Goal: Check status

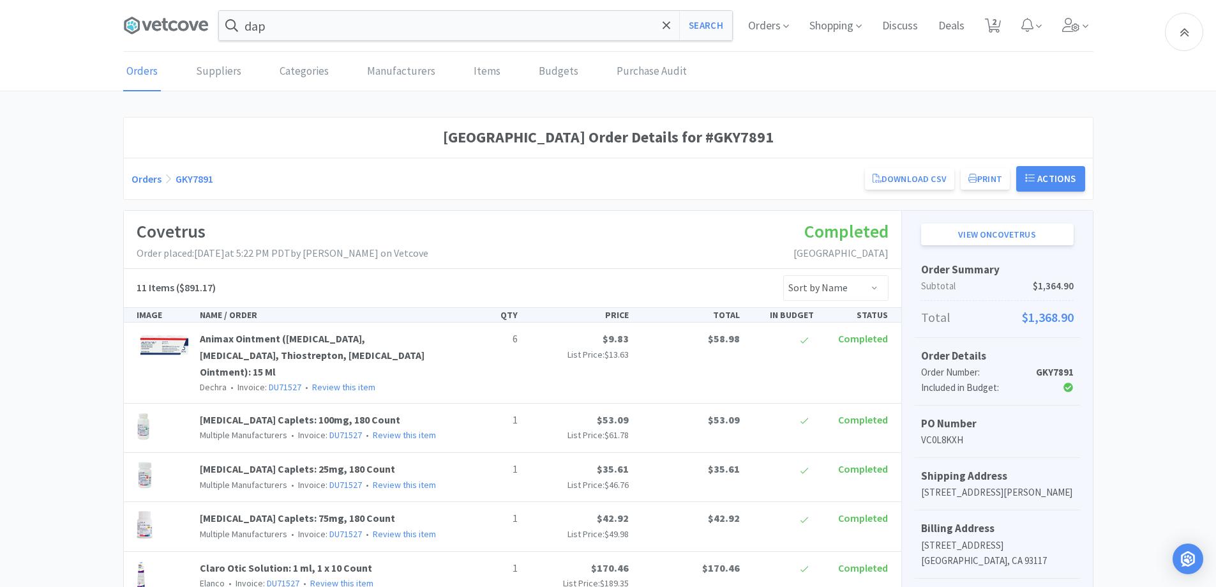
scroll to position [832, 0]
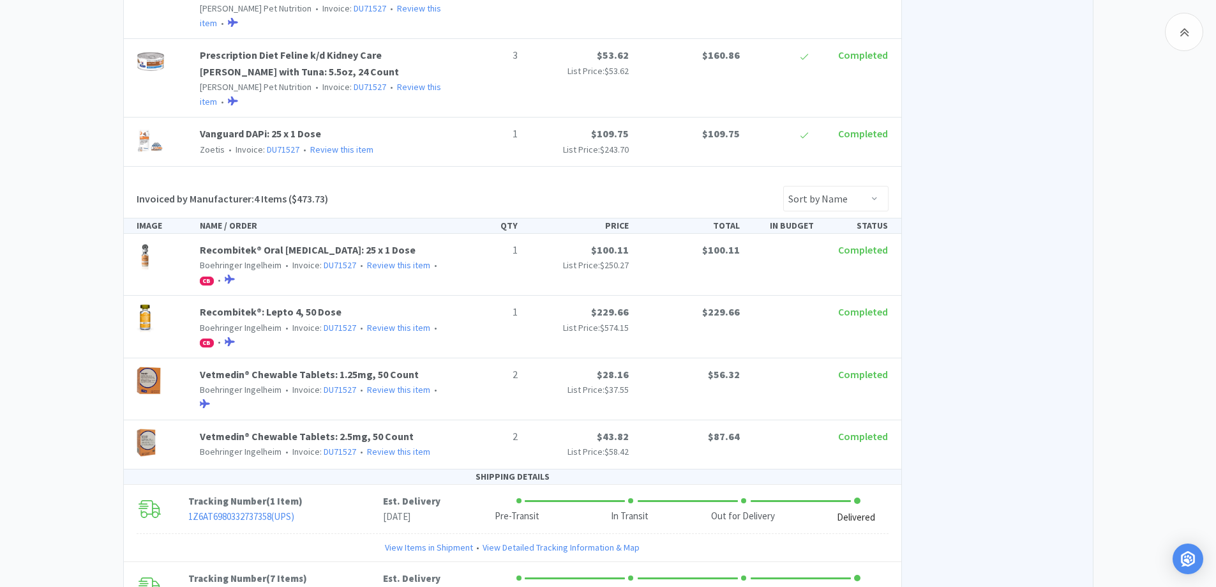
click at [57, 258] on div "[GEOGRAPHIC_DATA] Pet Hospital Order Details for #GKY7891 Orders GKY7891 Downlo…" at bounding box center [608, 27] width 1216 height 1486
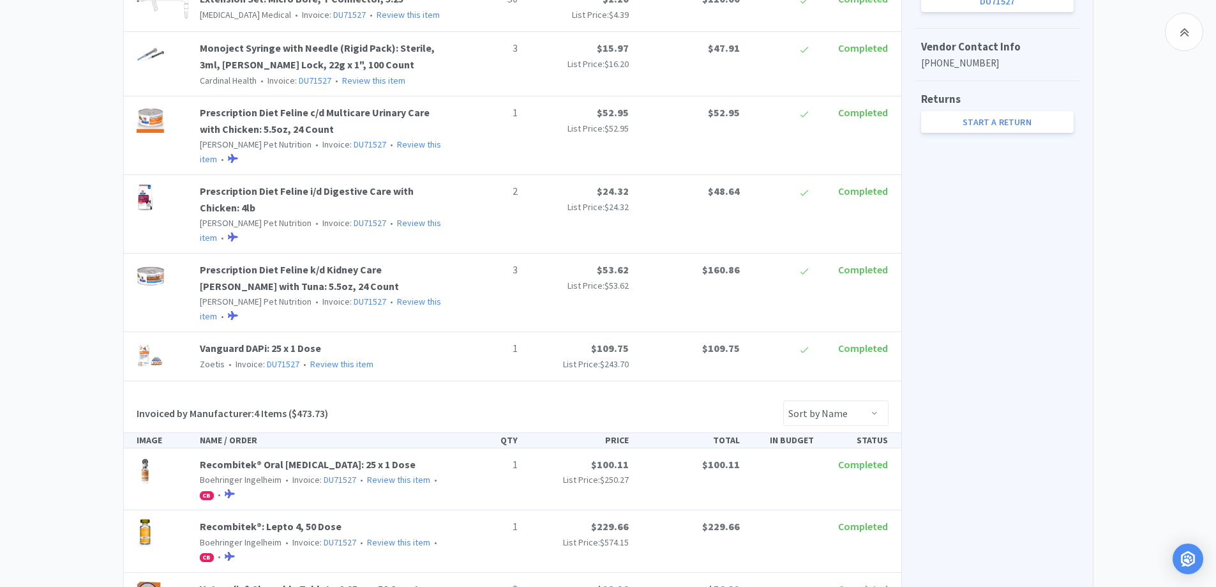
scroll to position [641, 0]
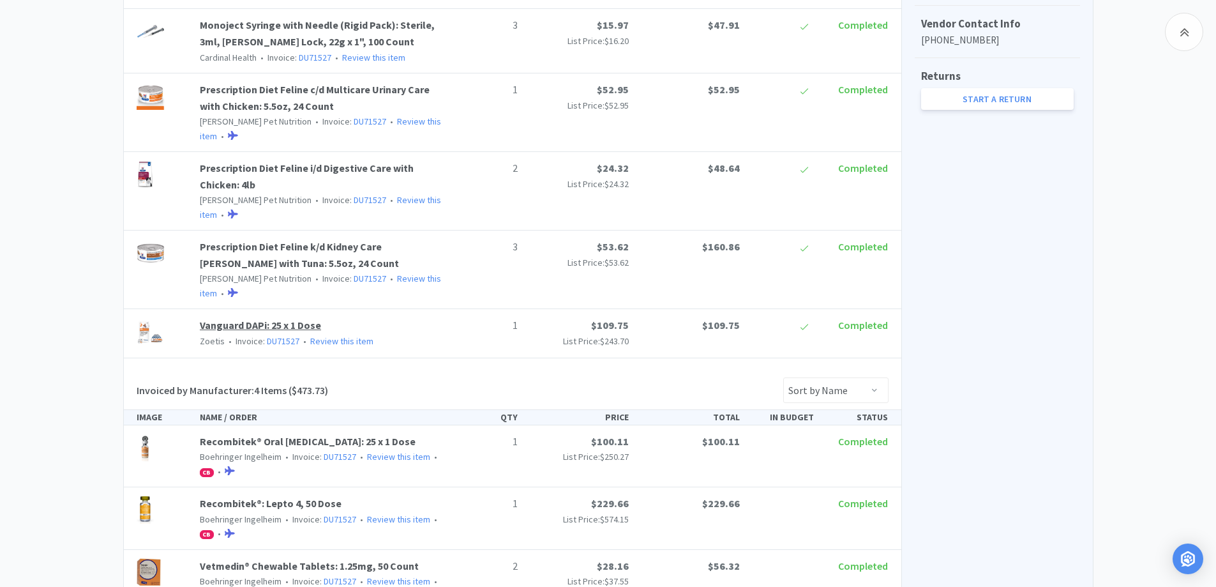
click at [291, 319] on link "Vanguard DAPi: 25 x 1 Dose" at bounding box center [260, 325] width 121 height 13
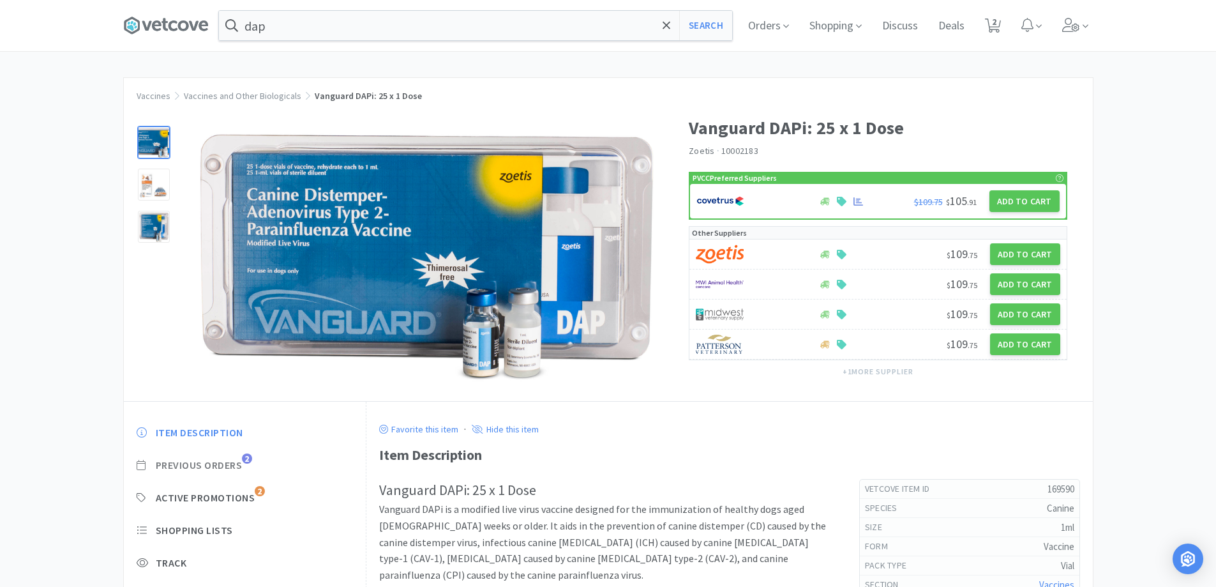
click at [234, 465] on span "Previous Orders" at bounding box center [199, 464] width 87 height 13
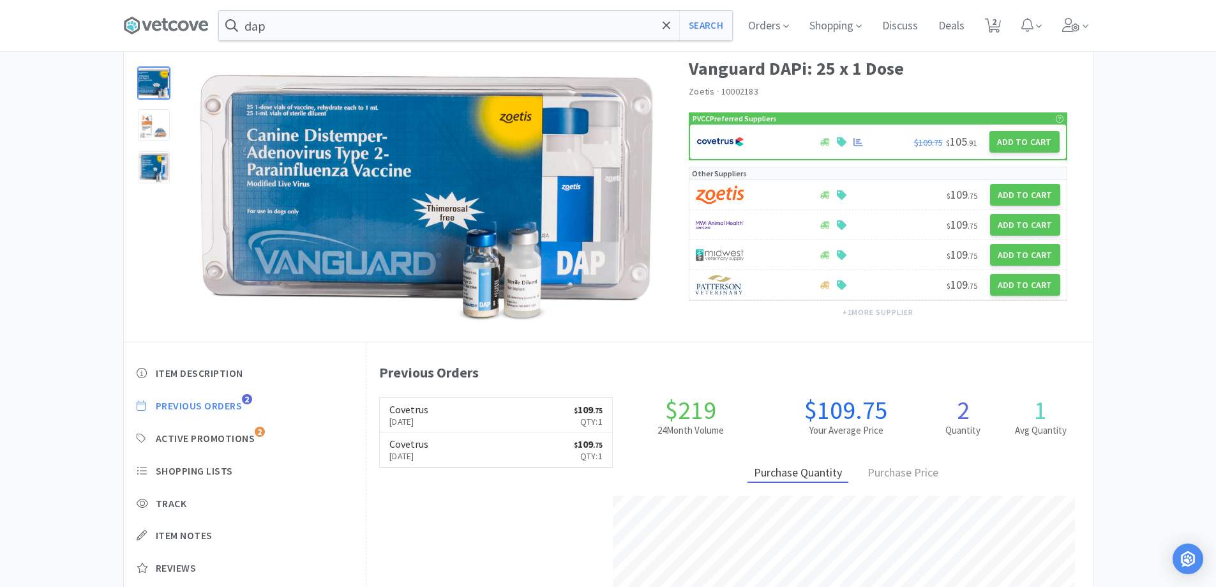
scroll to position [191, 0]
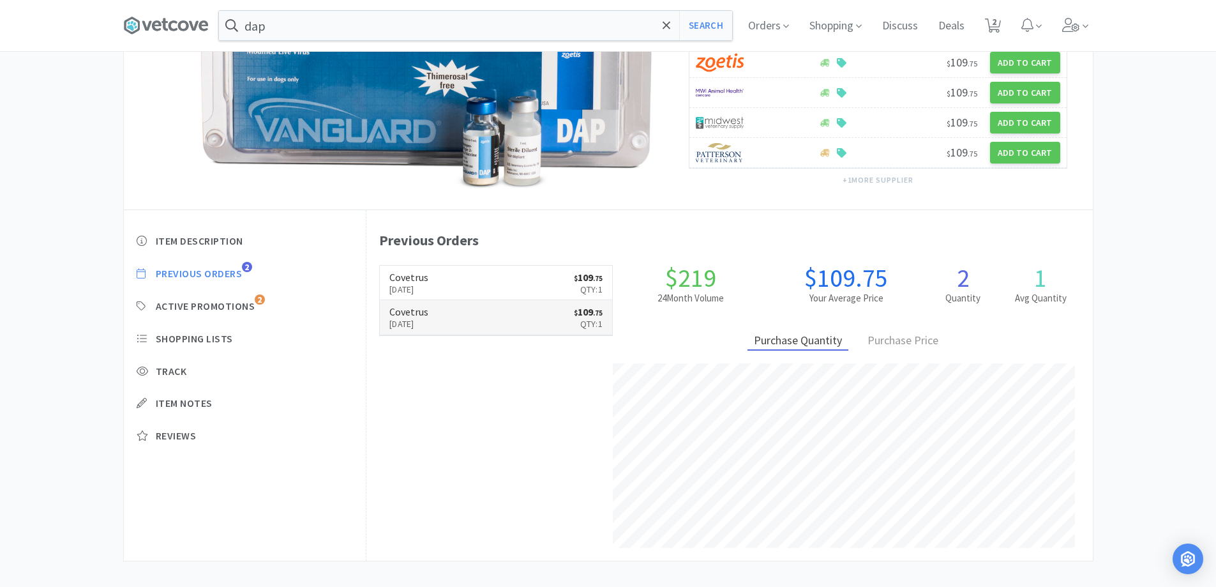
click at [548, 318] on link "Covetrus [DATE] $ 109 . 75 Qty: 1" at bounding box center [496, 317] width 232 height 35
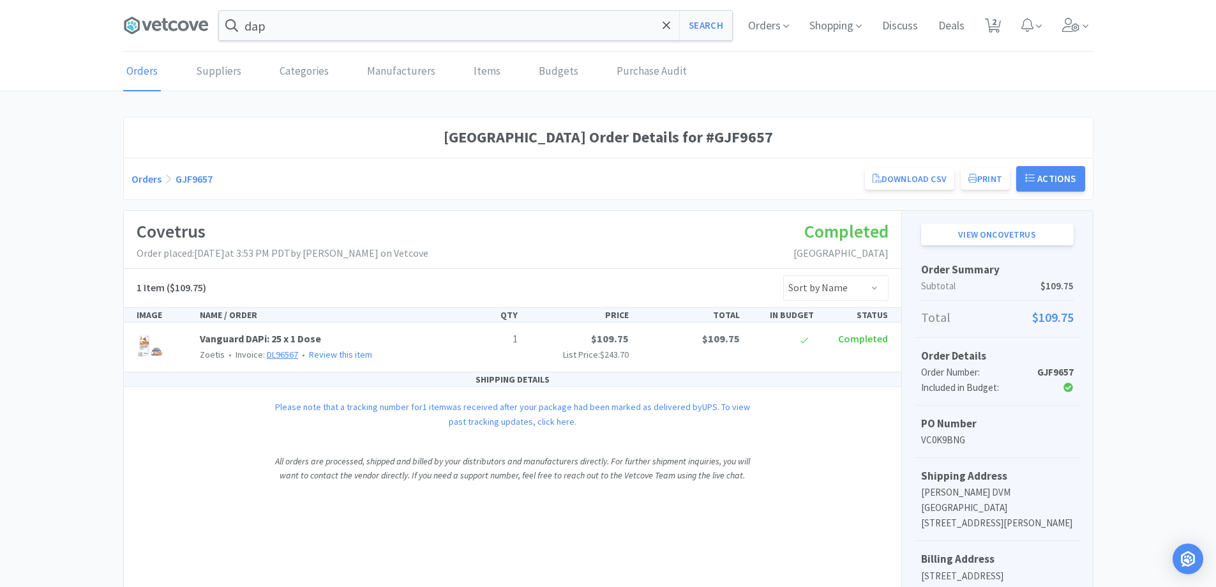
click at [278, 354] on link "DL96567" at bounding box center [282, 354] width 31 height 11
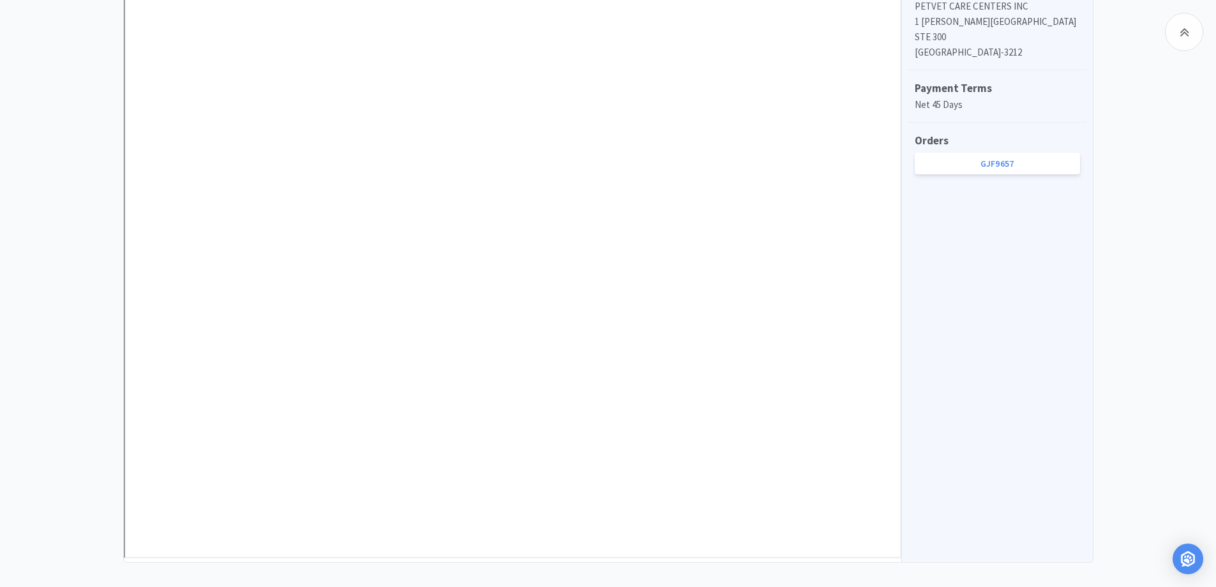
scroll to position [615, 0]
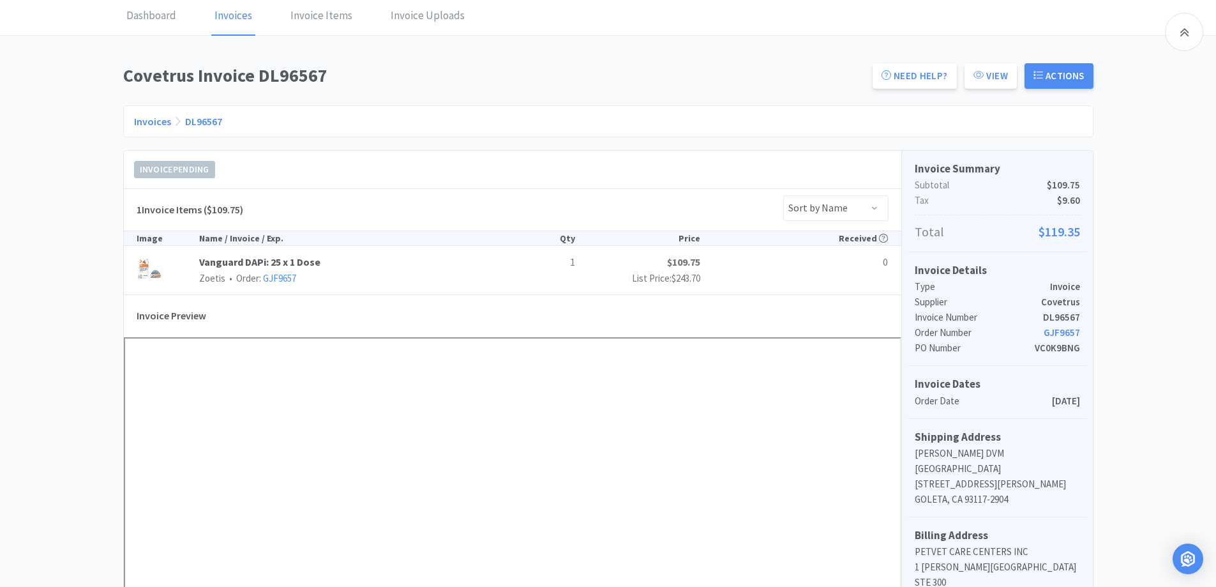
scroll to position [0, 0]
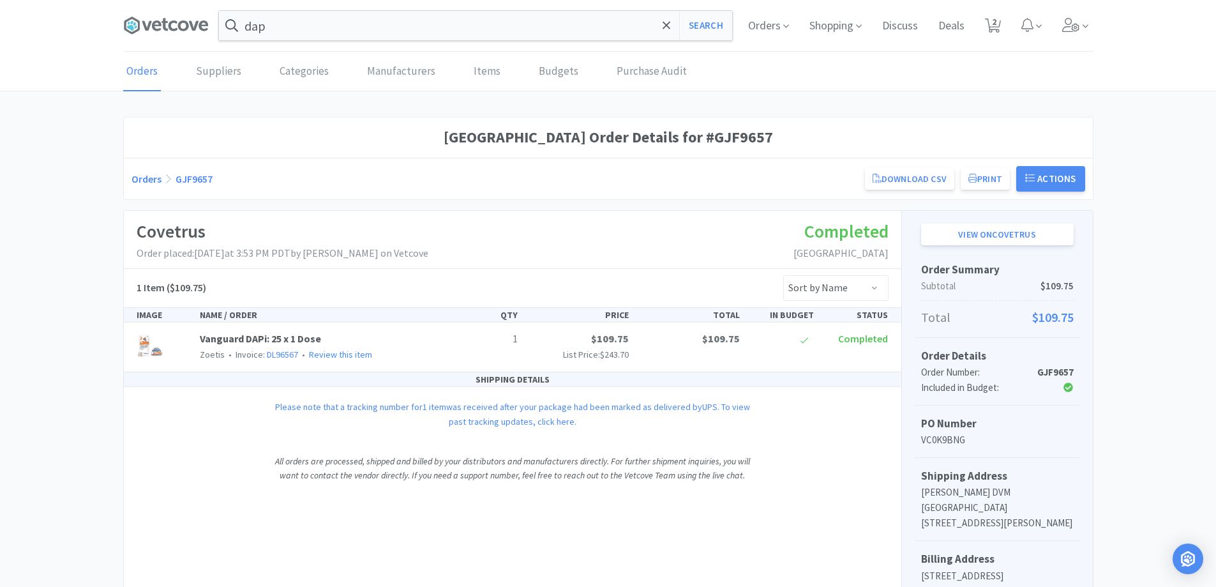
scroll to position [256, 0]
